Goal: Check status: Check status

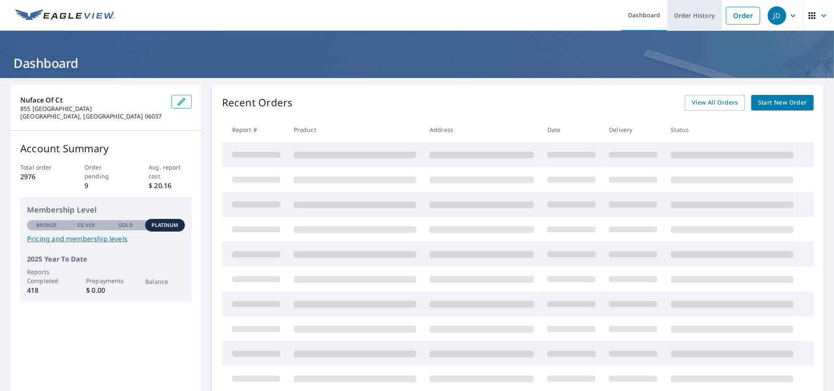
click at [692, 15] on link "Order History" at bounding box center [695, 15] width 54 height 31
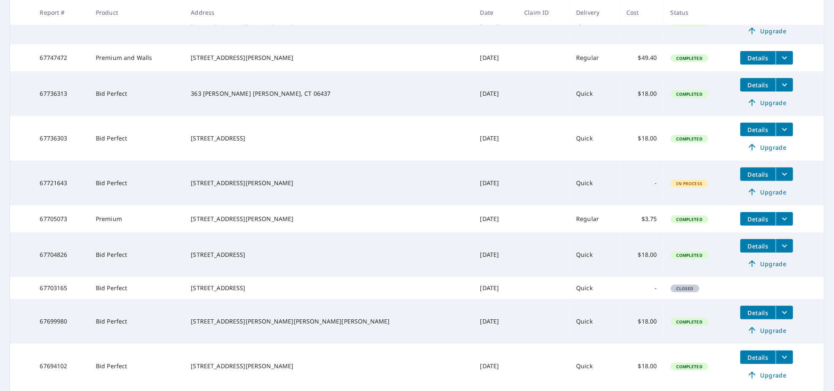
scroll to position [94, 0]
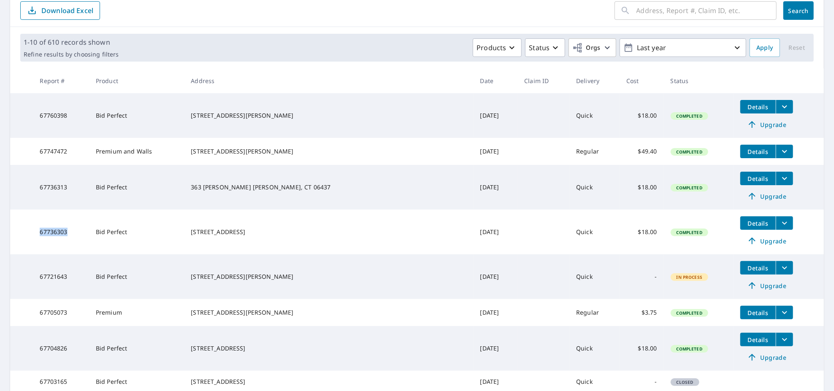
drag, startPoint x: 74, startPoint y: 236, endPoint x: 39, endPoint y: 236, distance: 35.1
click at [39, 236] on td "67736303" at bounding box center [61, 232] width 56 height 45
copy td "67736303"
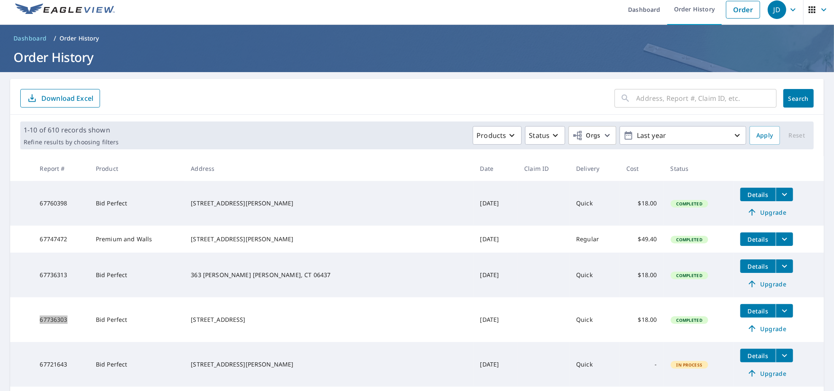
scroll to position [0, 0]
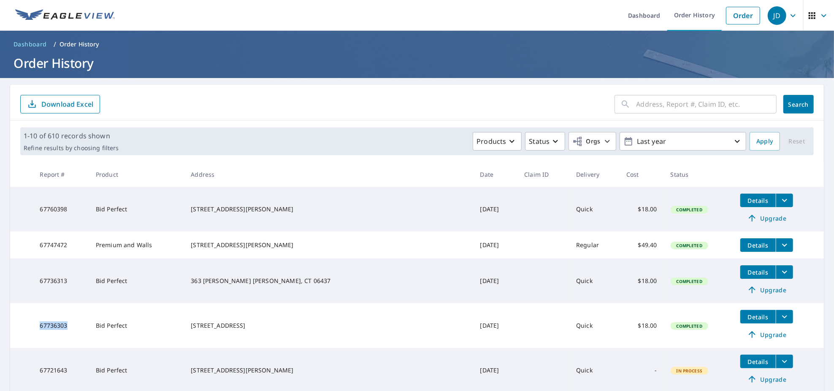
click at [791, 15] on icon "button" at bounding box center [793, 15] width 5 height 3
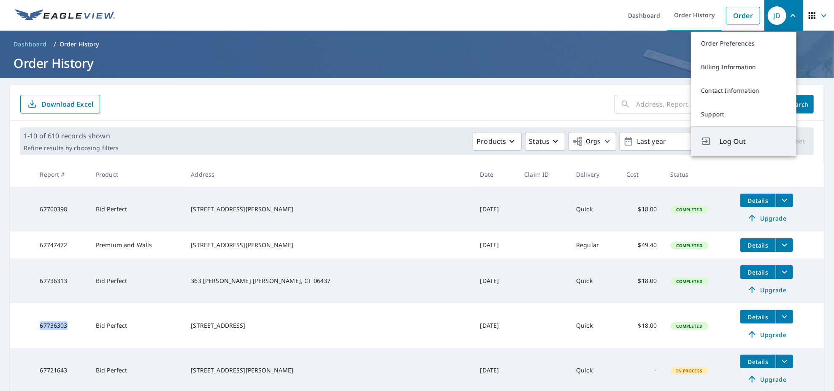
click at [738, 141] on span "Log Out" at bounding box center [753, 141] width 67 height 10
